Goal: Task Accomplishment & Management: Use online tool/utility

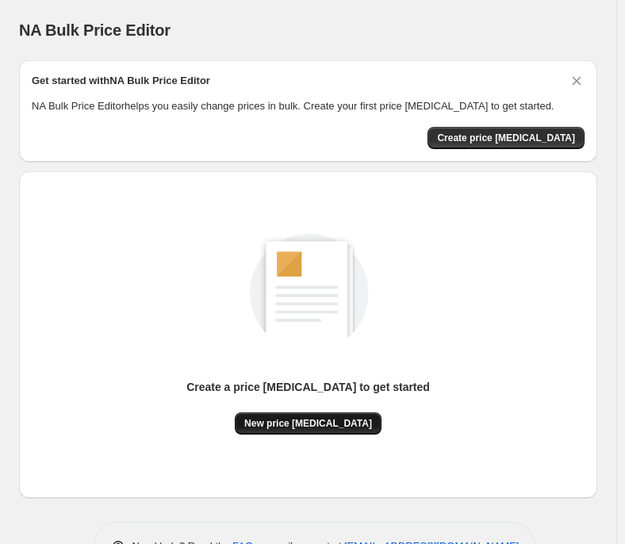
click at [335, 419] on span "New price [MEDICAL_DATA]" at bounding box center [308, 423] width 128 height 13
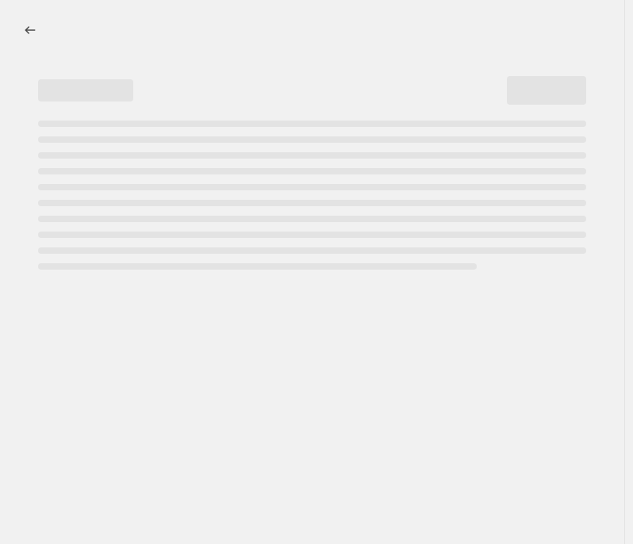
select select "percentage"
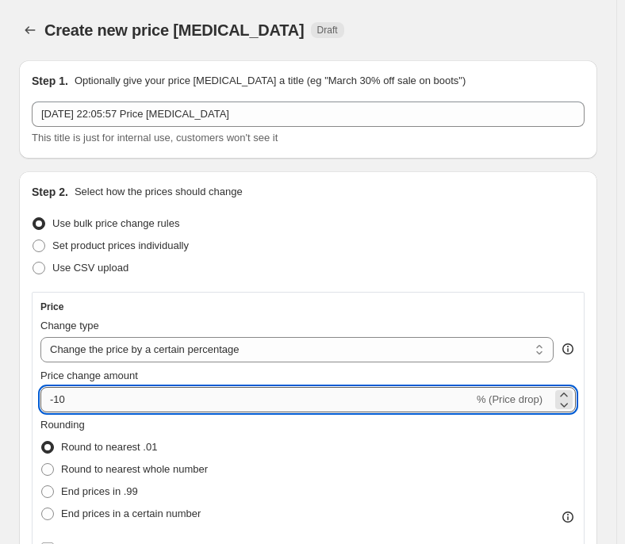
drag, startPoint x: 97, startPoint y: 400, endPoint x: 55, endPoint y: 400, distance: 42.0
click at [55, 400] on input "-10" at bounding box center [256, 399] width 433 height 25
type input "-35"
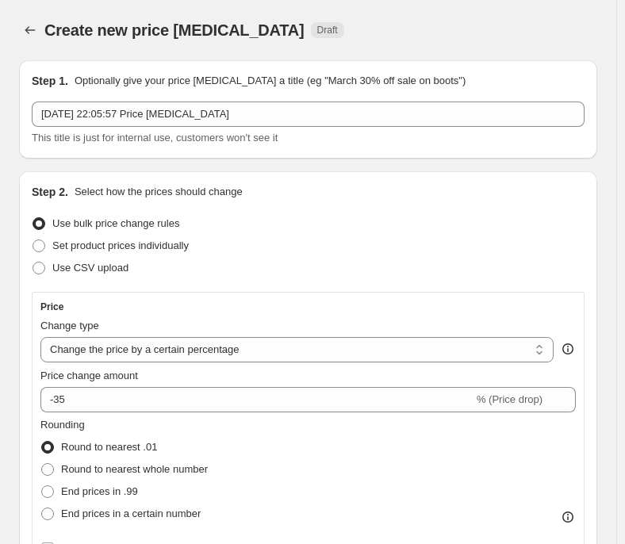
click at [491, 239] on div "Set product prices individually" at bounding box center [308, 246] width 553 height 22
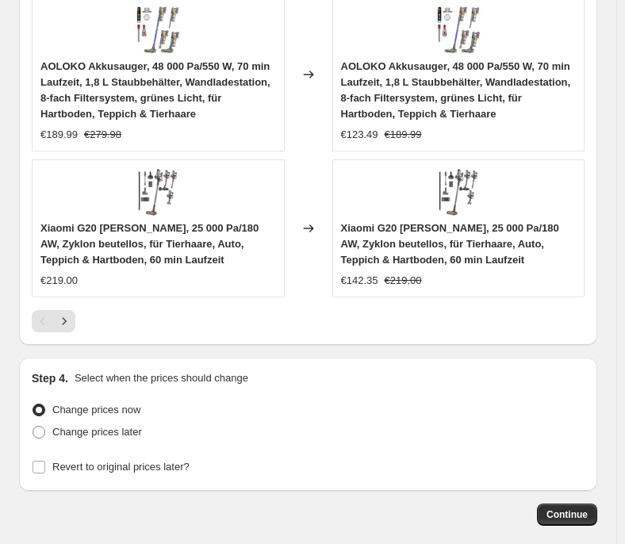
scroll to position [1725, 0]
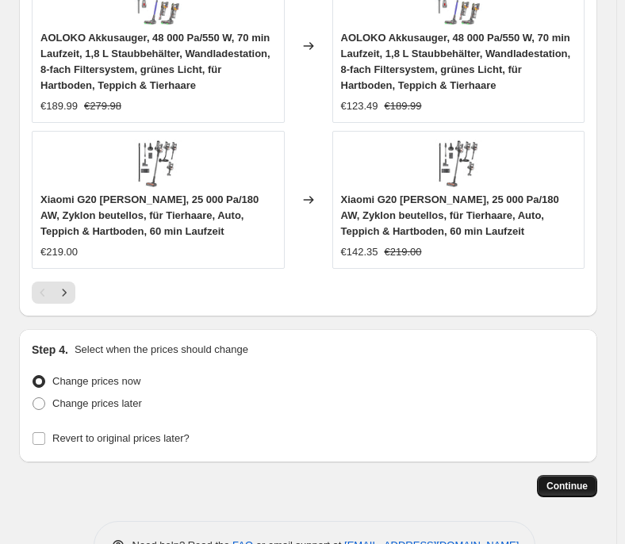
click at [579, 475] on button "Continue" at bounding box center [567, 486] width 60 height 22
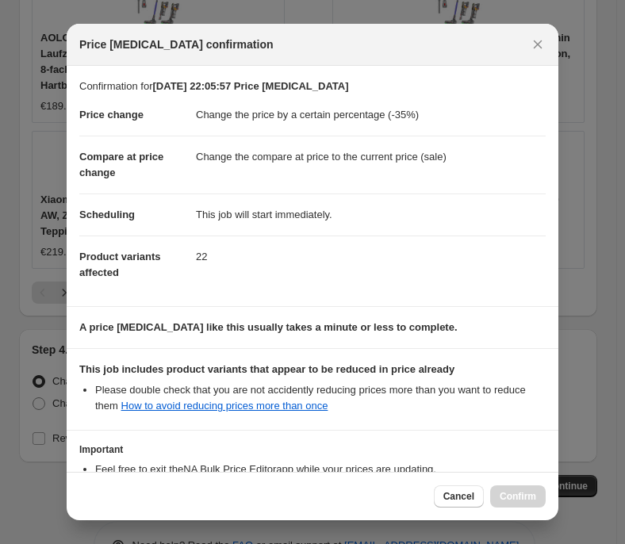
scroll to position [121, 0]
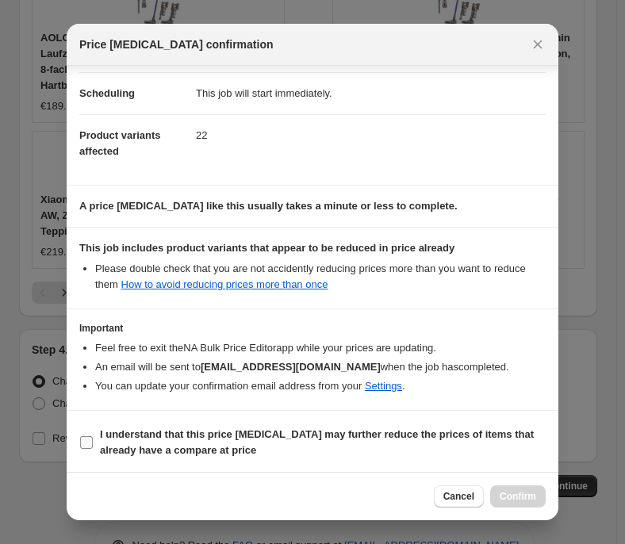
click at [436, 428] on b "I understand that this price [MEDICAL_DATA] may further reduce the prices of it…" at bounding box center [317, 442] width 434 height 28
click at [93, 436] on input "I understand that this price [MEDICAL_DATA] may further reduce the prices of it…" at bounding box center [86, 442] width 13 height 13
checkbox input "true"
click at [509, 499] on span "Confirm" at bounding box center [517, 496] width 36 height 13
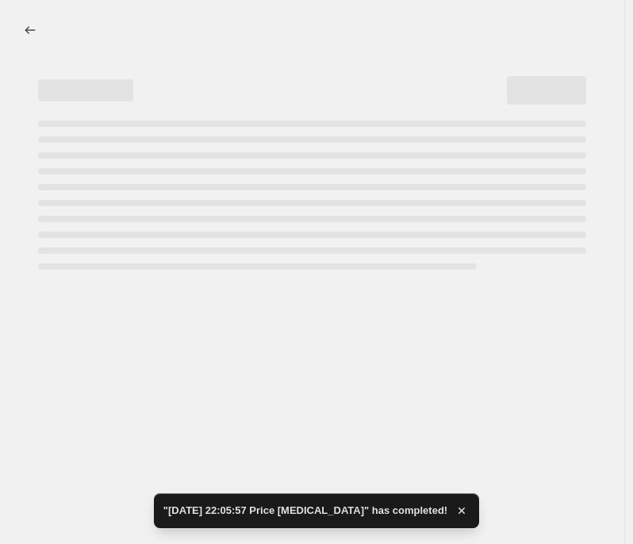
select select "percentage"
